Goal: Task Accomplishment & Management: Manage account settings

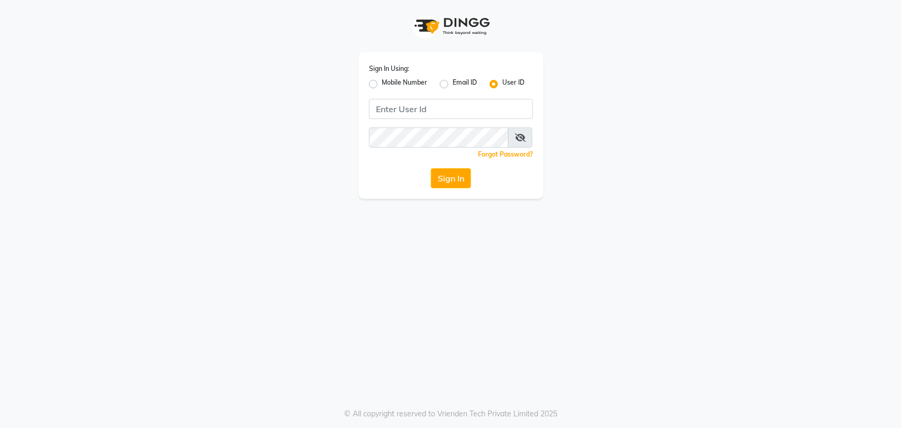
click at [382, 84] on label "Mobile Number" at bounding box center [404, 84] width 45 height 13
click at [382, 84] on input "Mobile Number" at bounding box center [385, 81] width 7 height 7
radio input "true"
radio input "false"
click at [474, 106] on input "Username" at bounding box center [468, 109] width 128 height 20
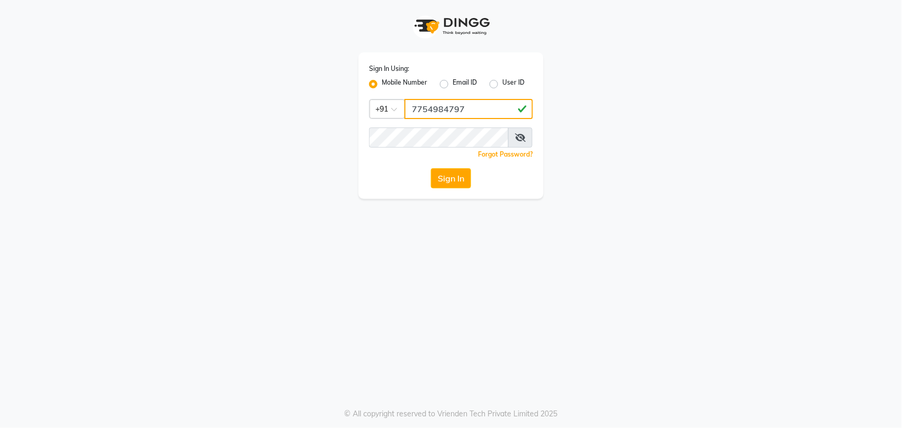
type input "7754984797"
click at [460, 178] on button "Sign In" at bounding box center [451, 178] width 40 height 20
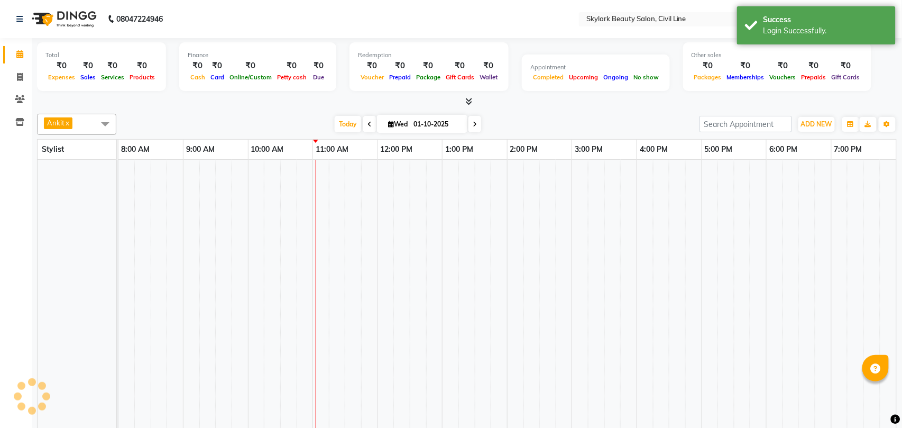
select select "en"
